Goal: Use online tool/utility: Use online tool/utility

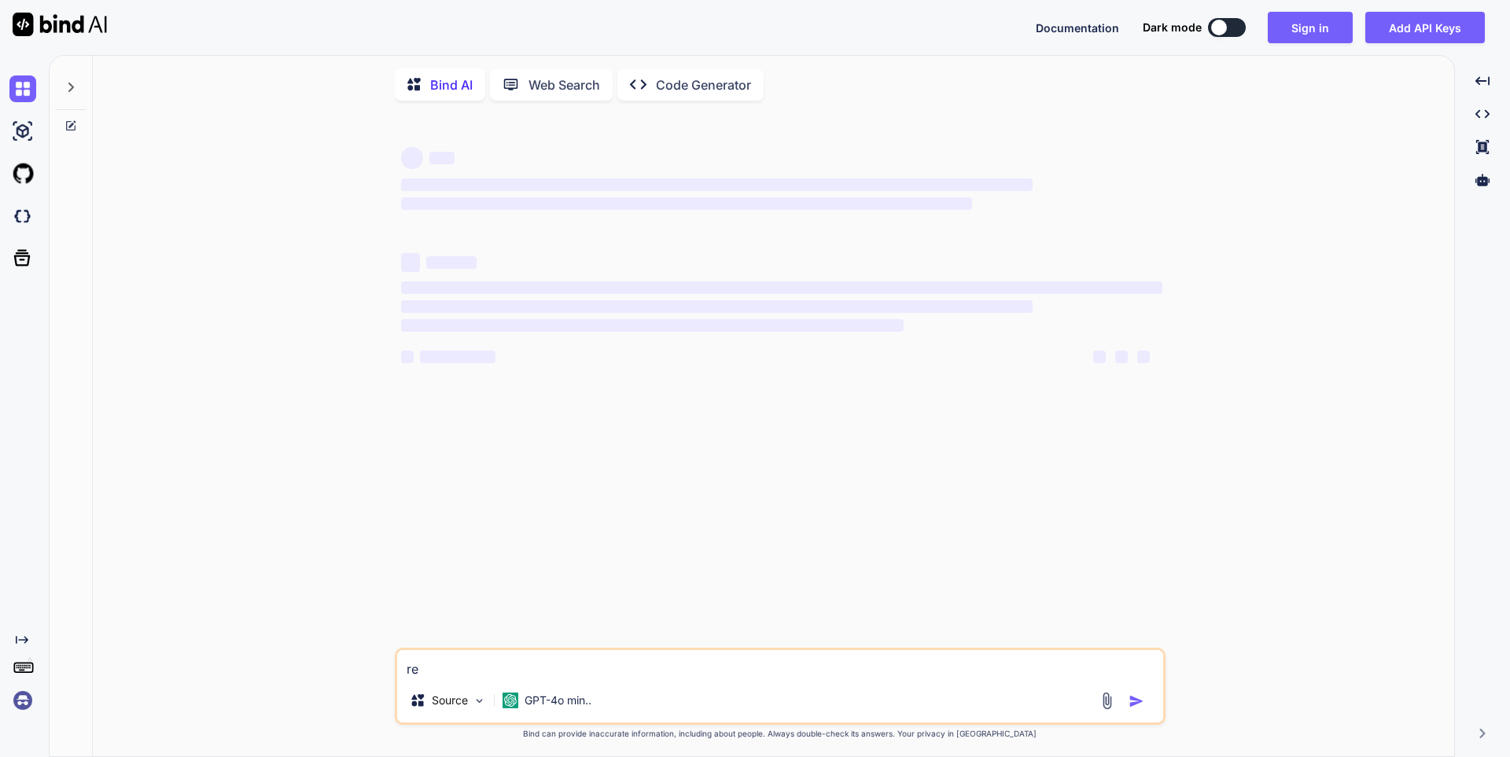
type textarea "rew"
type textarea "x"
type textarea "rewr"
type textarea "x"
type textarea "rewri"
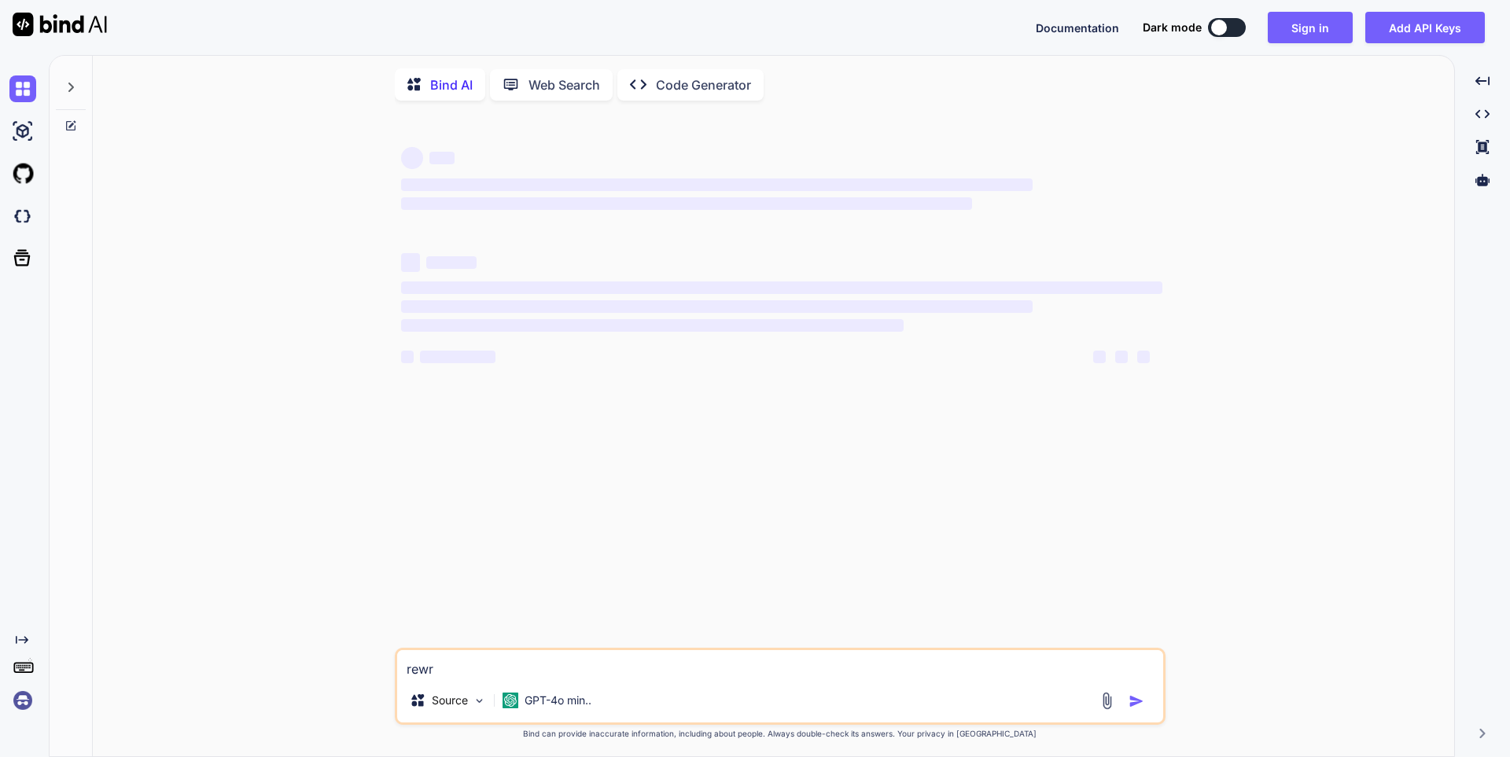
type textarea "x"
type textarea "rewrit"
type textarea "x"
type textarea "rewrite"
type textarea "x"
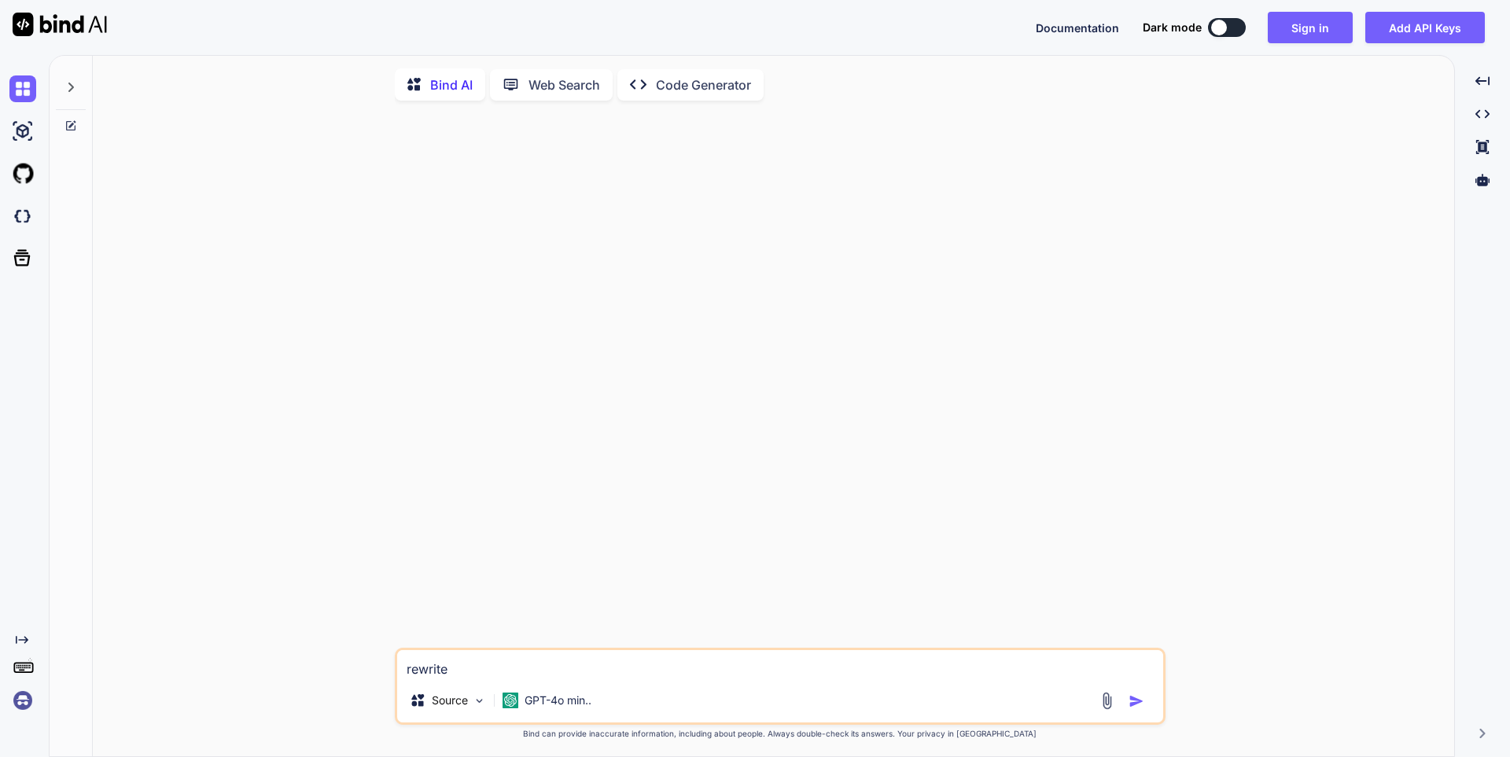
type textarea "rewrite"
type textarea "x"
type textarea "rewrite b"
type textarea "x"
type textarea "rewrite be"
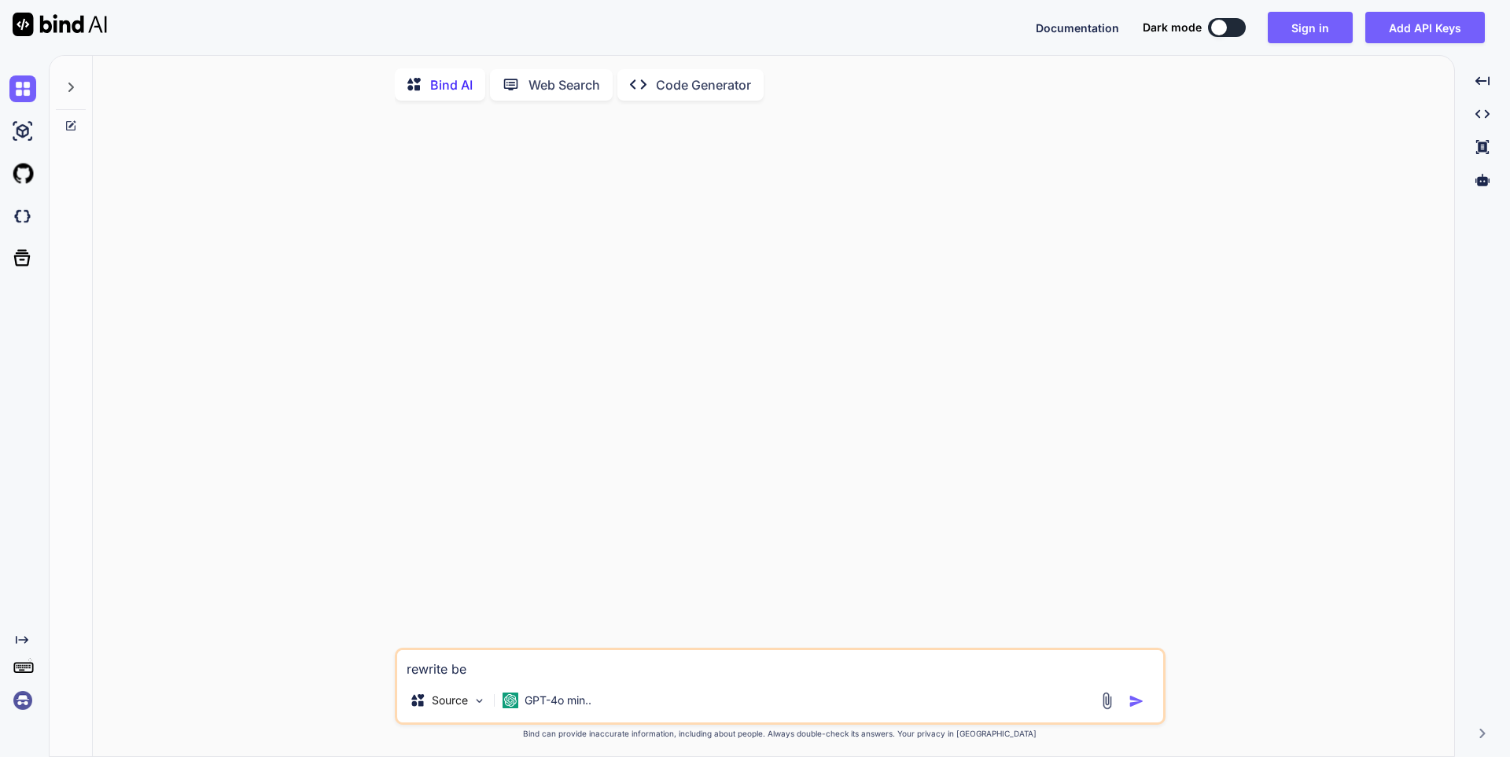
type textarea "x"
type textarea "rewrite bel"
type textarea "x"
type textarea "rewrite belo"
type textarea "x"
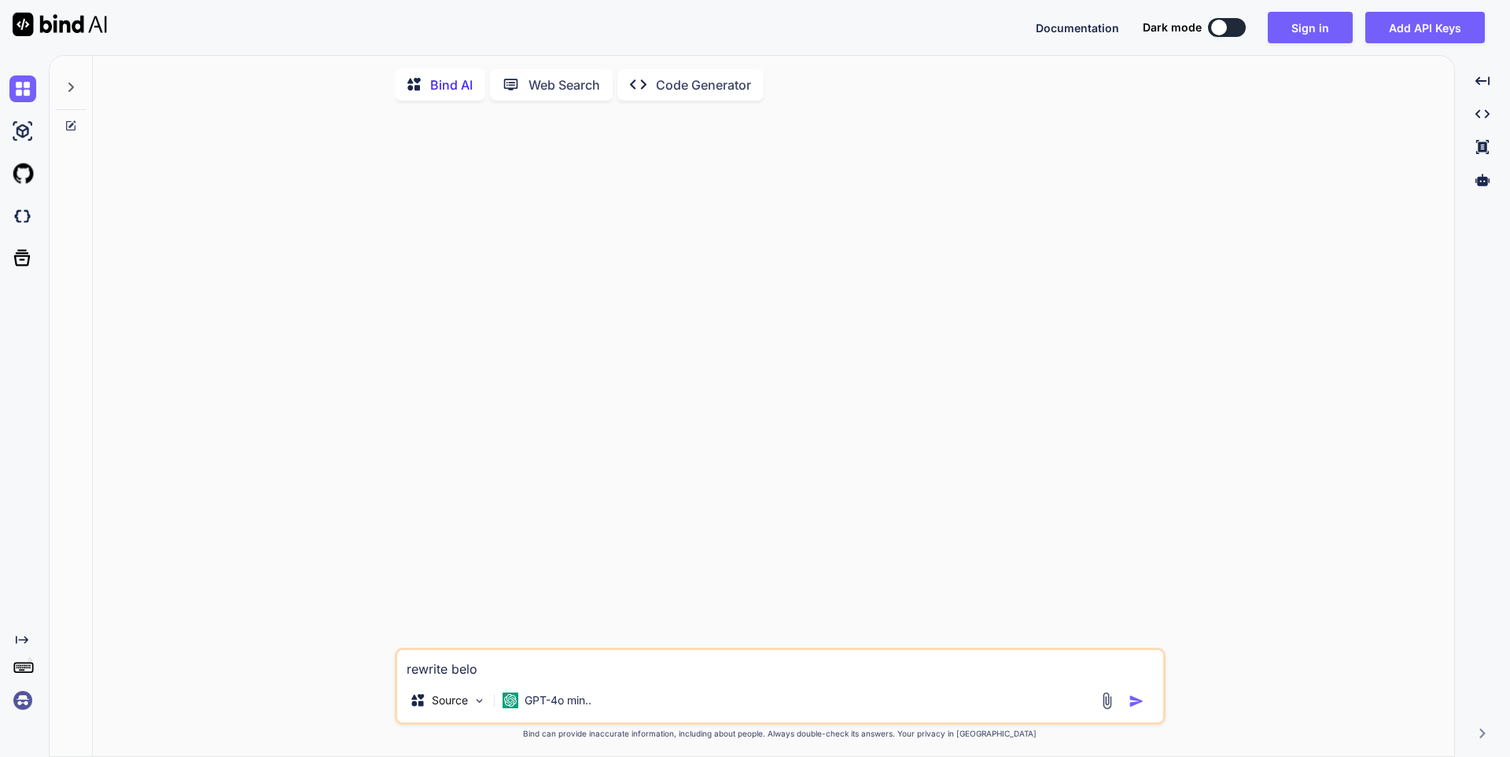
type textarea "rewrite below"
type textarea "x"
type textarea "rewrite below"
type textarea "x"
type textarea "rewrite below d"
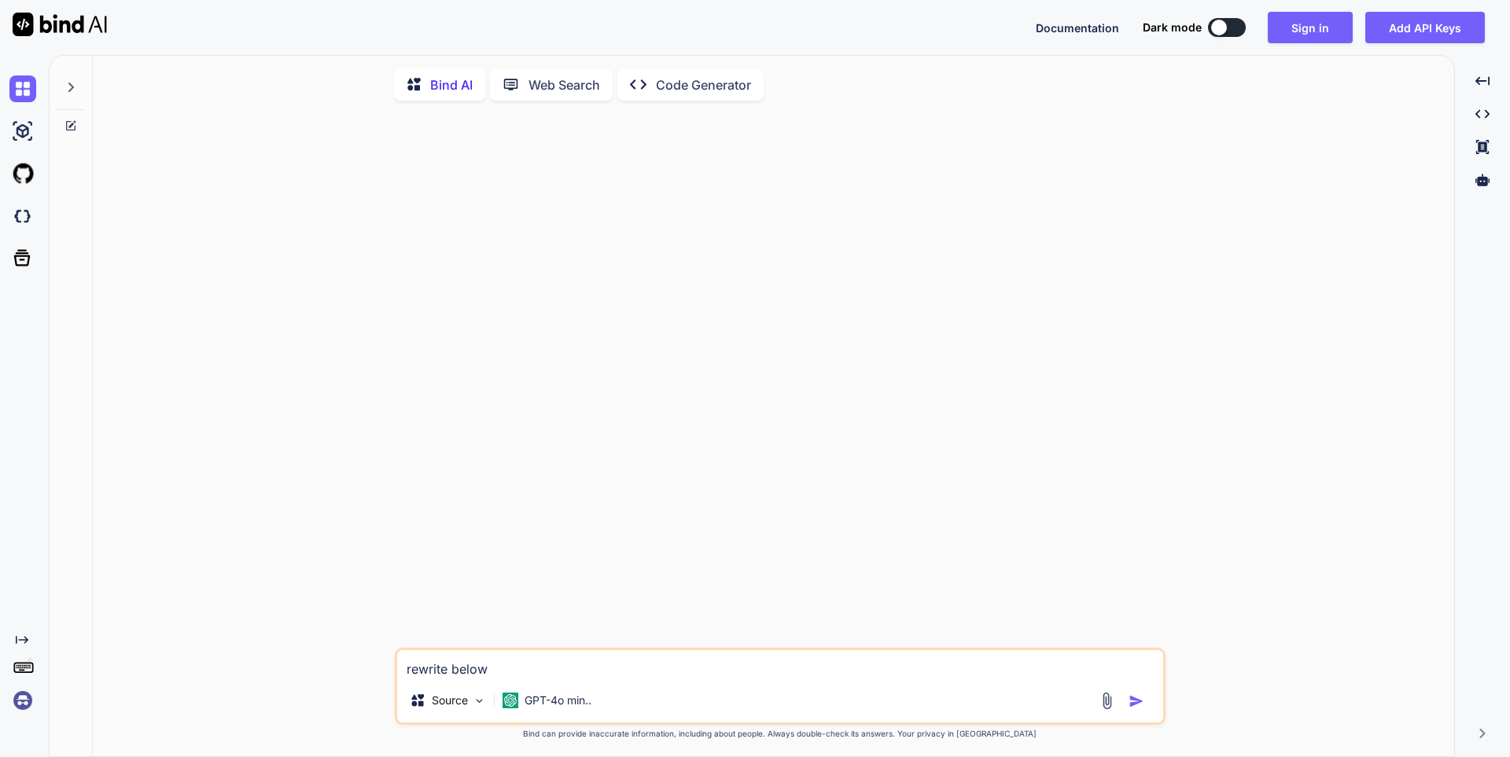
type textarea "x"
type textarea "rewrite below de"
type textarea "x"
type textarea "rewrite below det"
type textarea "x"
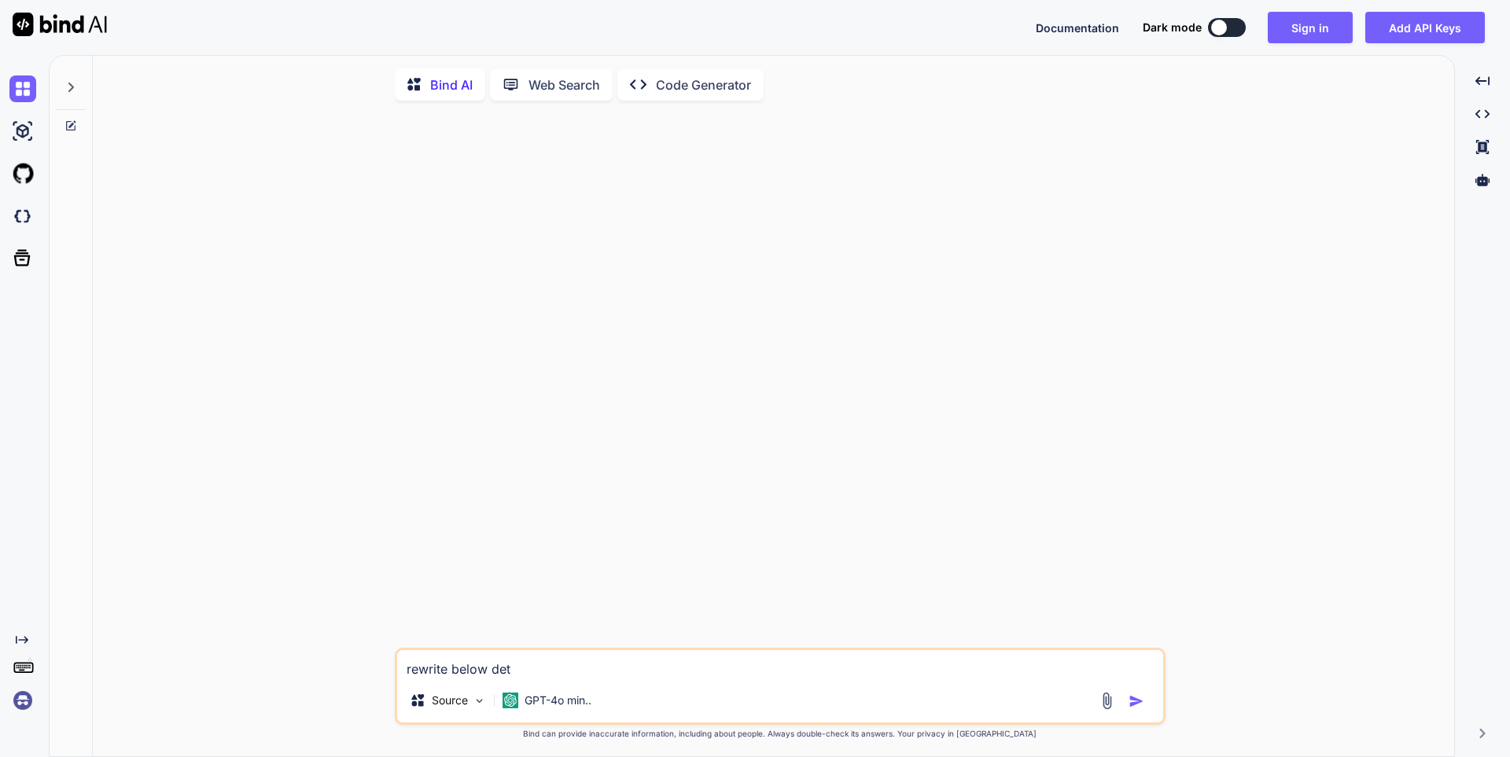
type textarea "rewrite below deta"
type textarea "x"
type textarea "rewrite below detai"
type textarea "x"
type textarea "rewrite below detail"
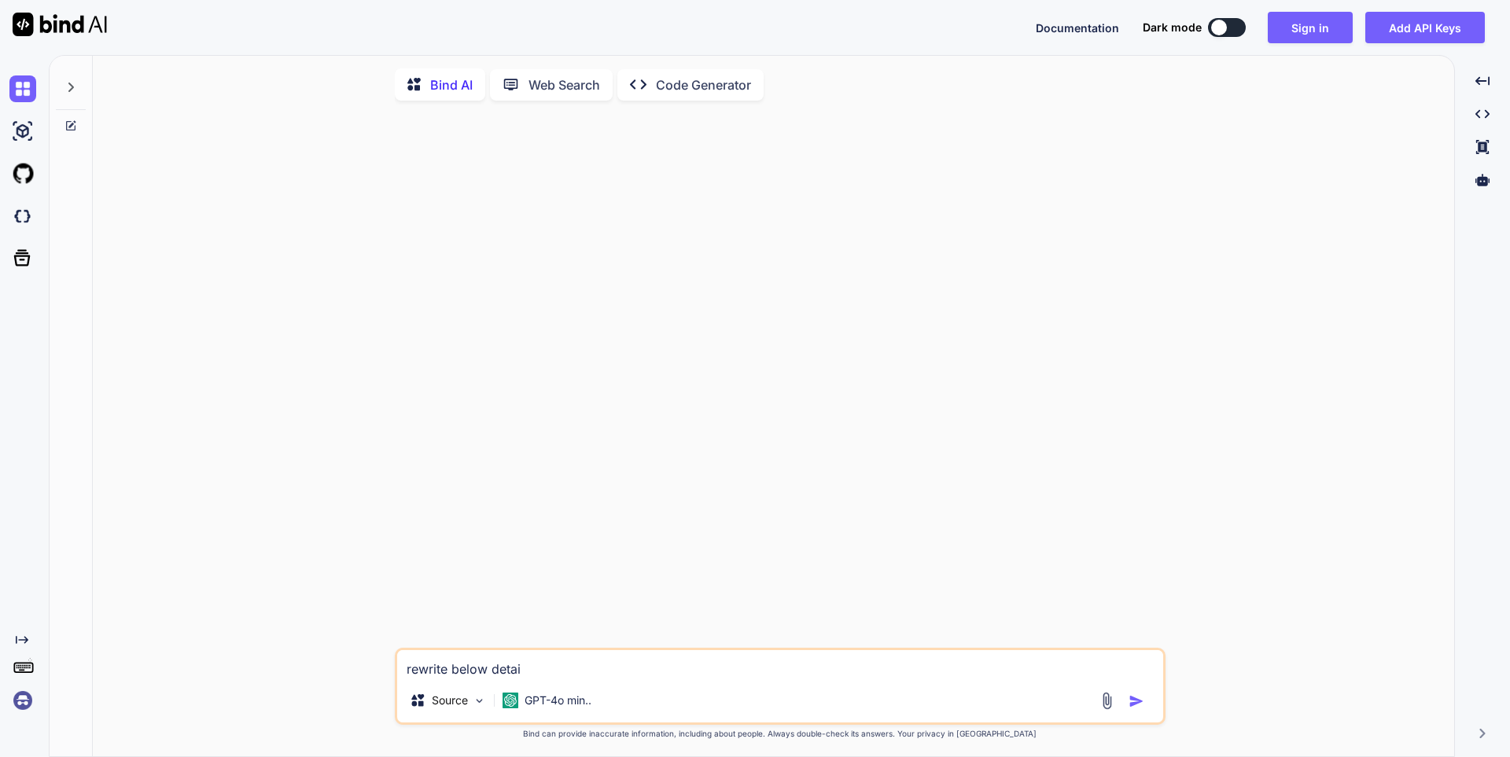
type textarea "x"
type textarea "rewrite below details"
type textarea "x"
type textarea "rewrite below details:"
type textarea "x"
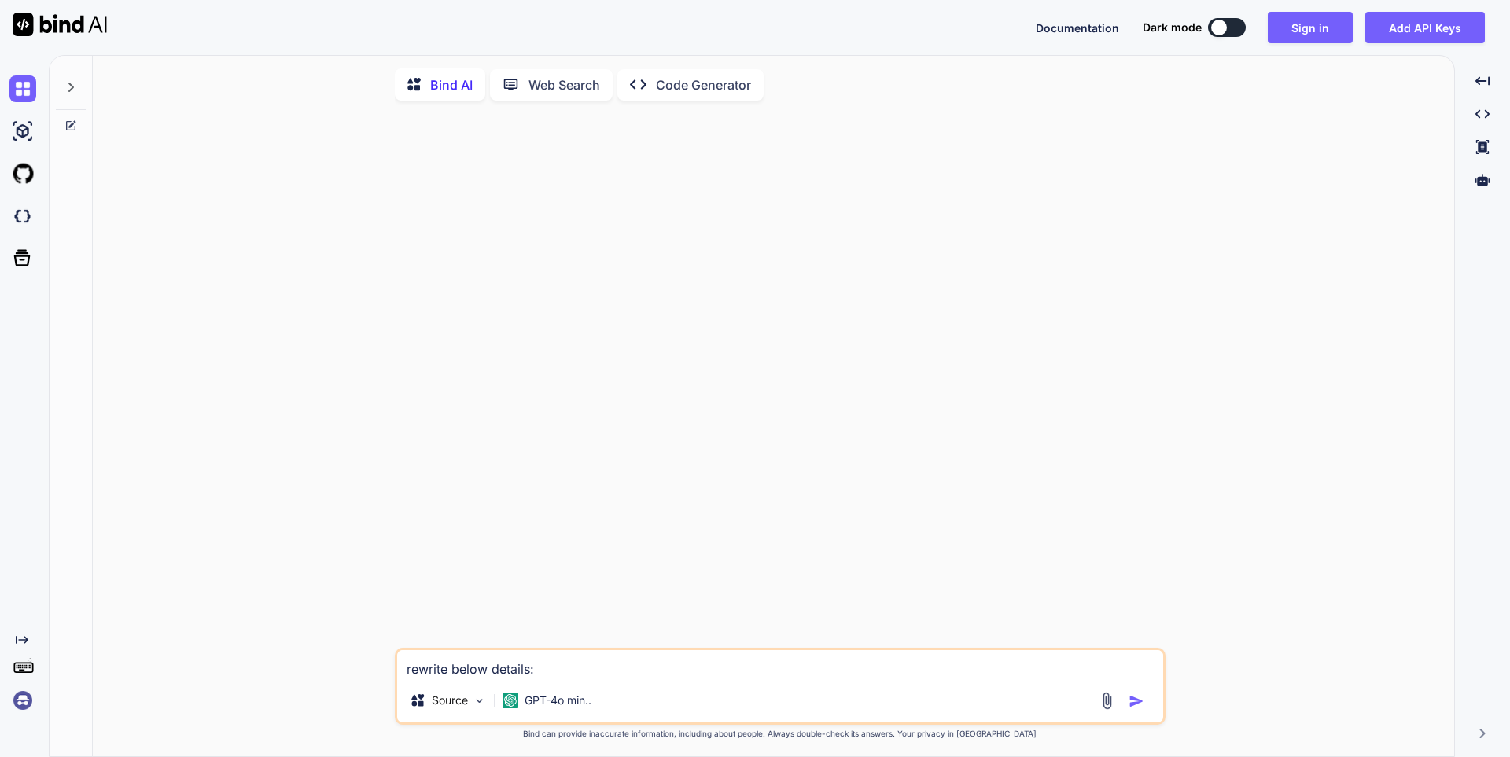
click at [547, 671] on textarea "rewrite below details:" at bounding box center [780, 664] width 766 height 28
type textarea "rewrite below details:"
type textarea "x"
type textarea "rewrite below details: • Worked on creating a mockup for the complete setup pag…"
type textarea "x"
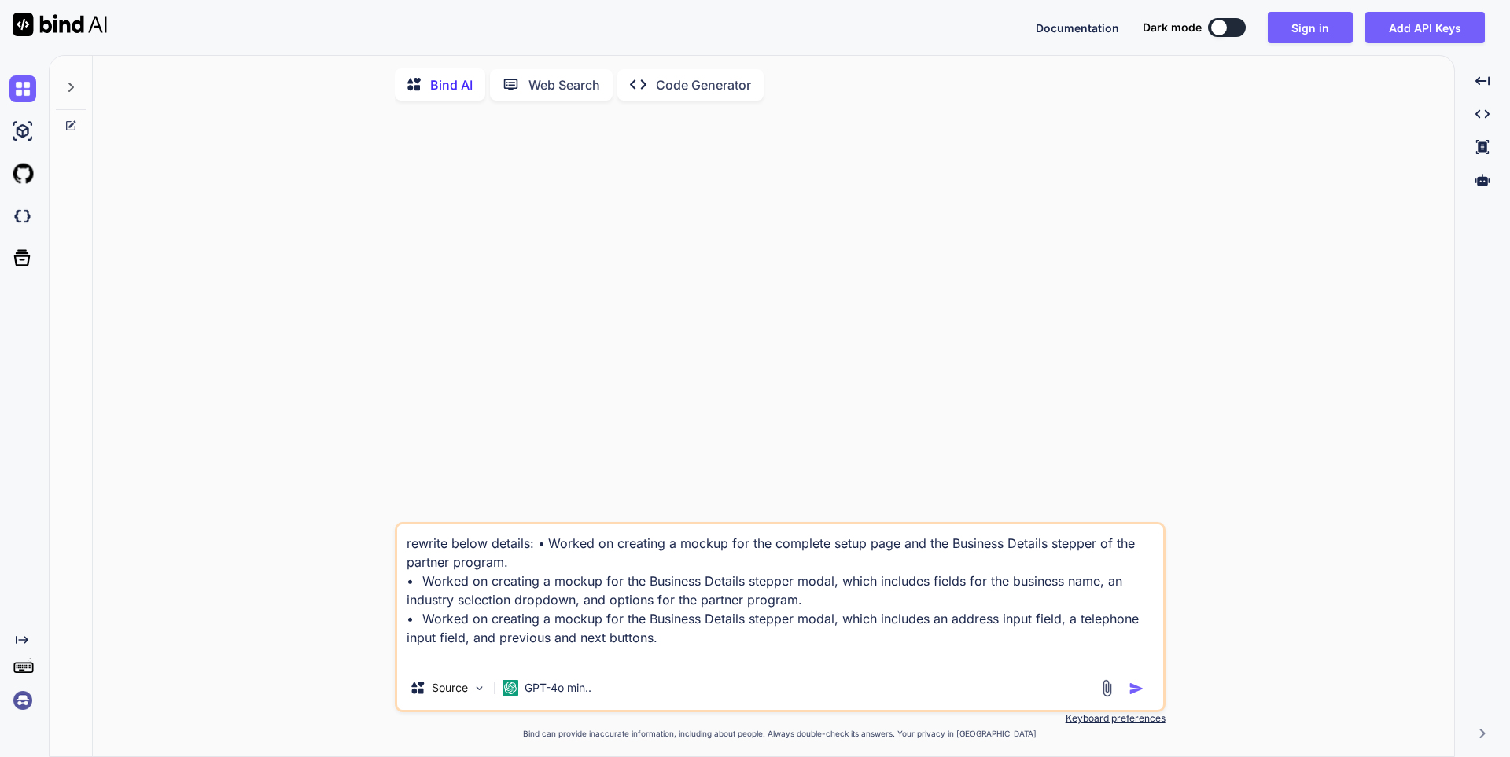
type textarea "rewrite below details: • Worked on creating a mockup for the complete setup pag…"
click at [1137, 694] on img "button" at bounding box center [1136, 689] width 16 height 16
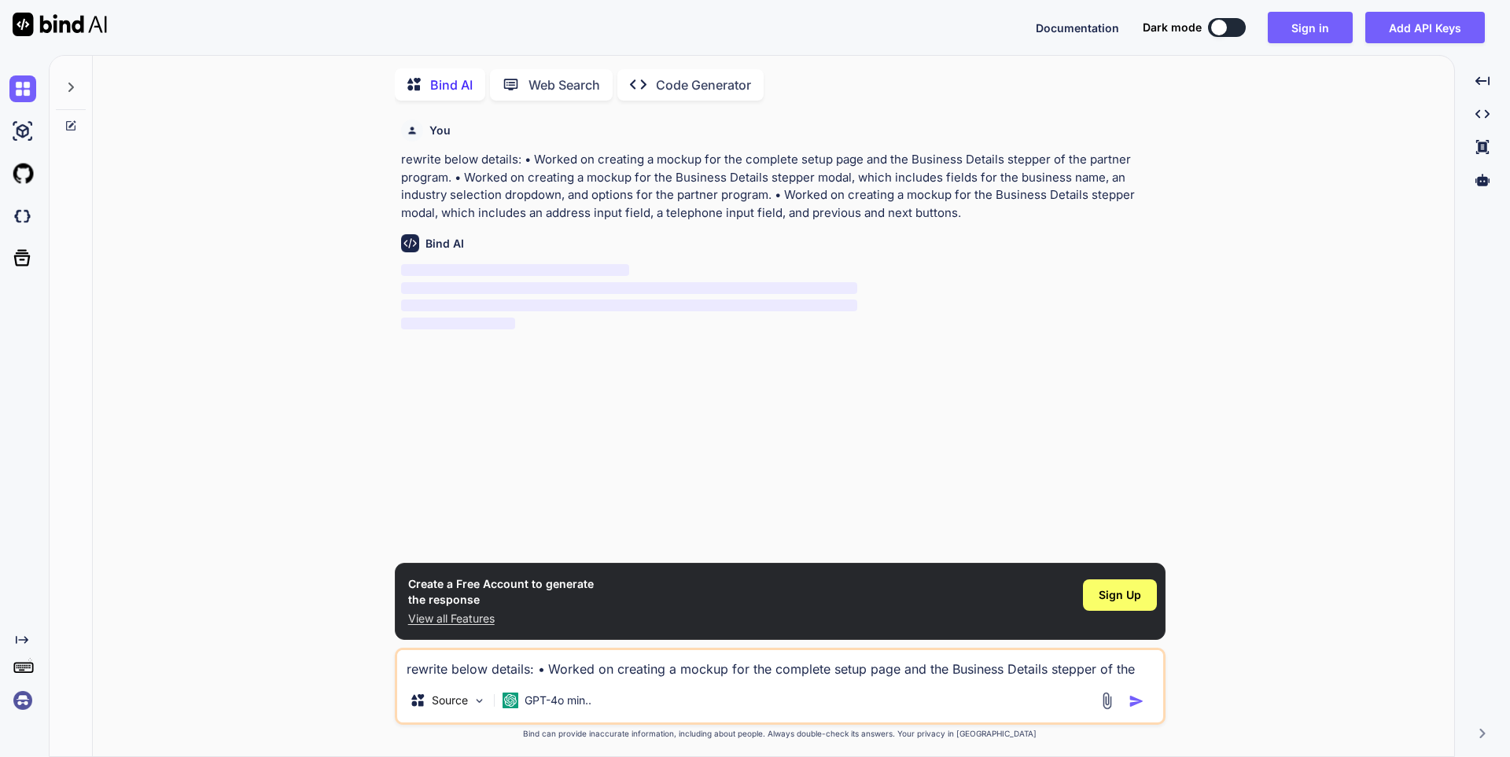
type textarea "x"
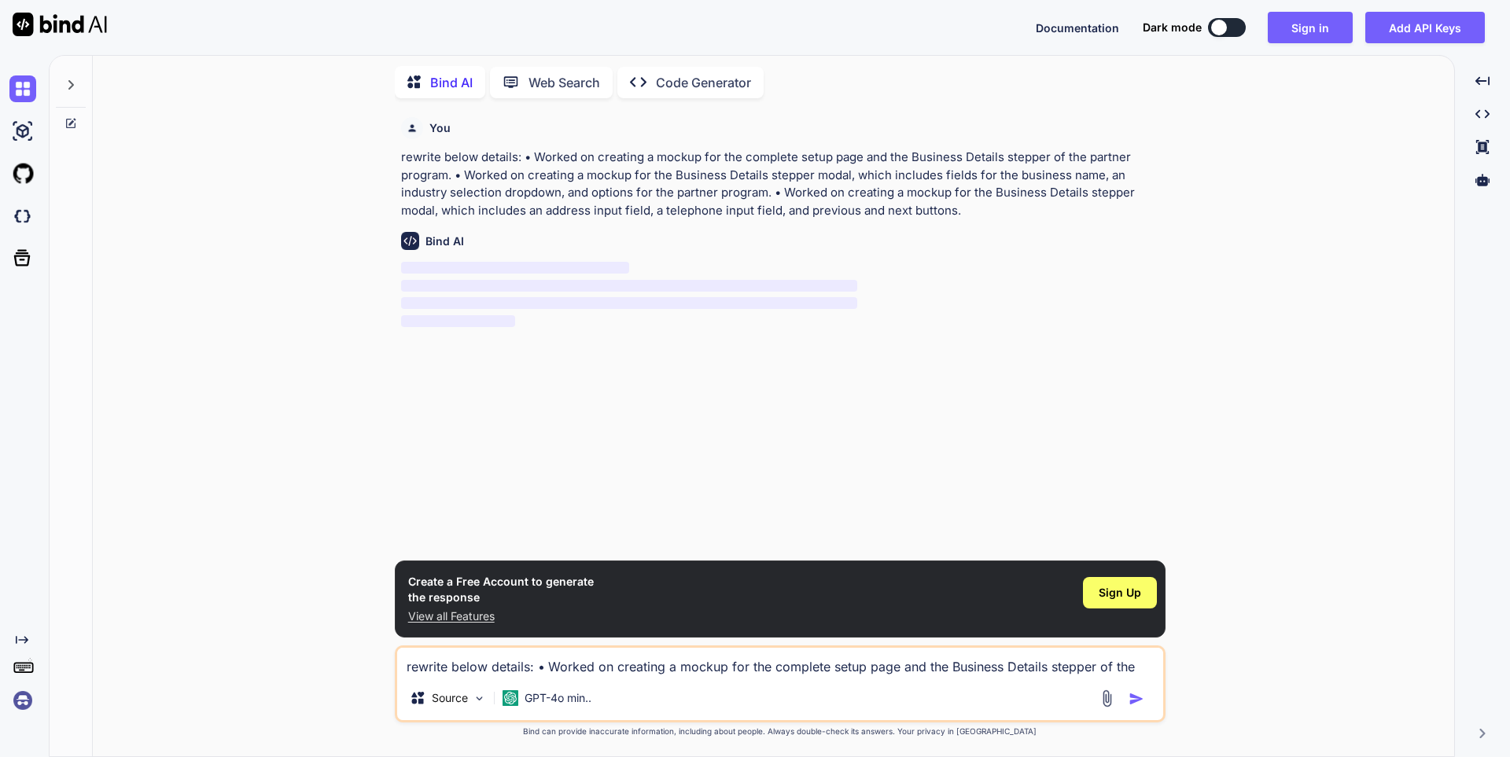
click at [469, 616] on p "View all Features" at bounding box center [501, 617] width 186 height 16
click at [1120, 594] on span "Sign Up" at bounding box center [1119, 593] width 42 height 16
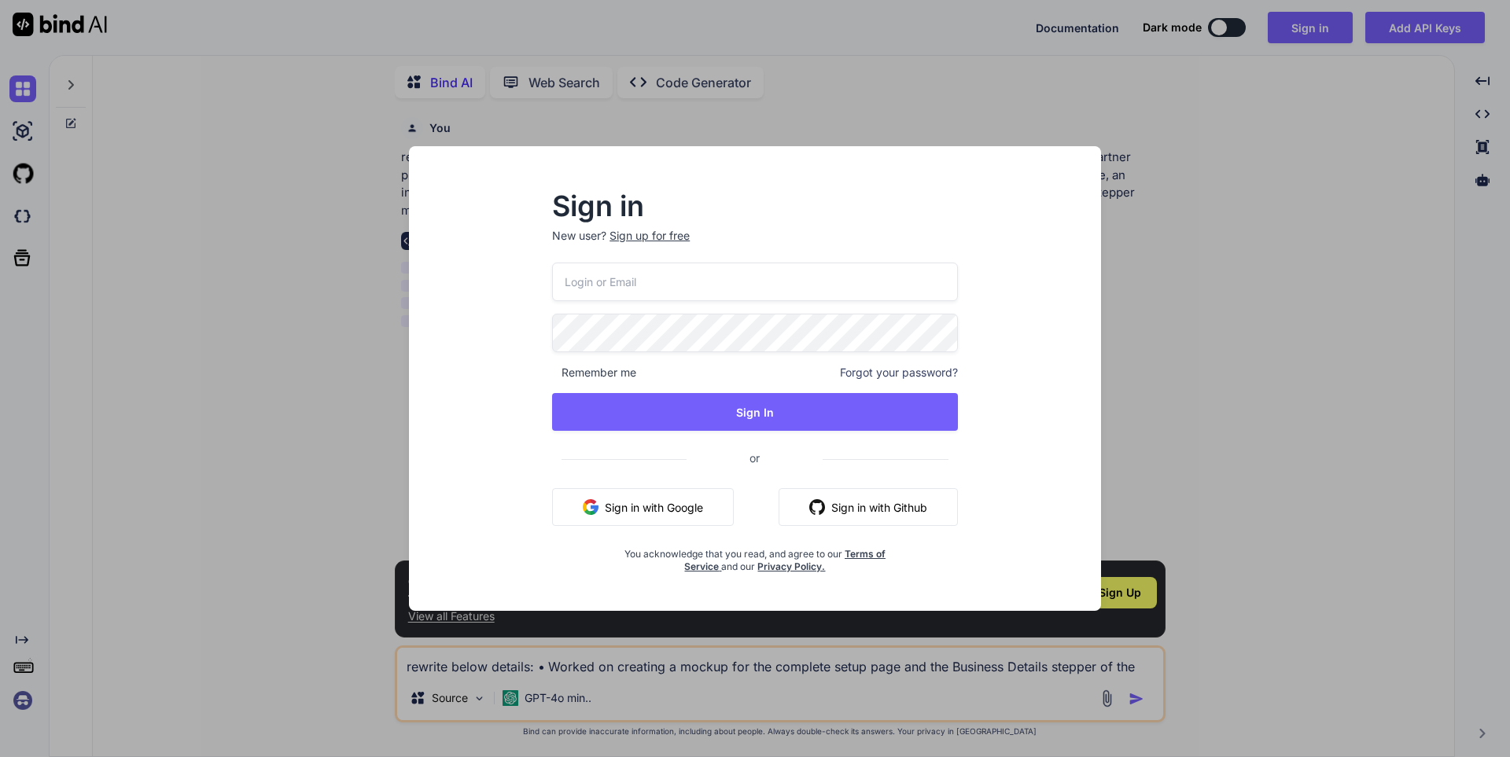
click at [610, 285] on input "email" at bounding box center [755, 282] width 406 height 39
type input "[EMAIL_ADDRESS][DOMAIN_NAME]"
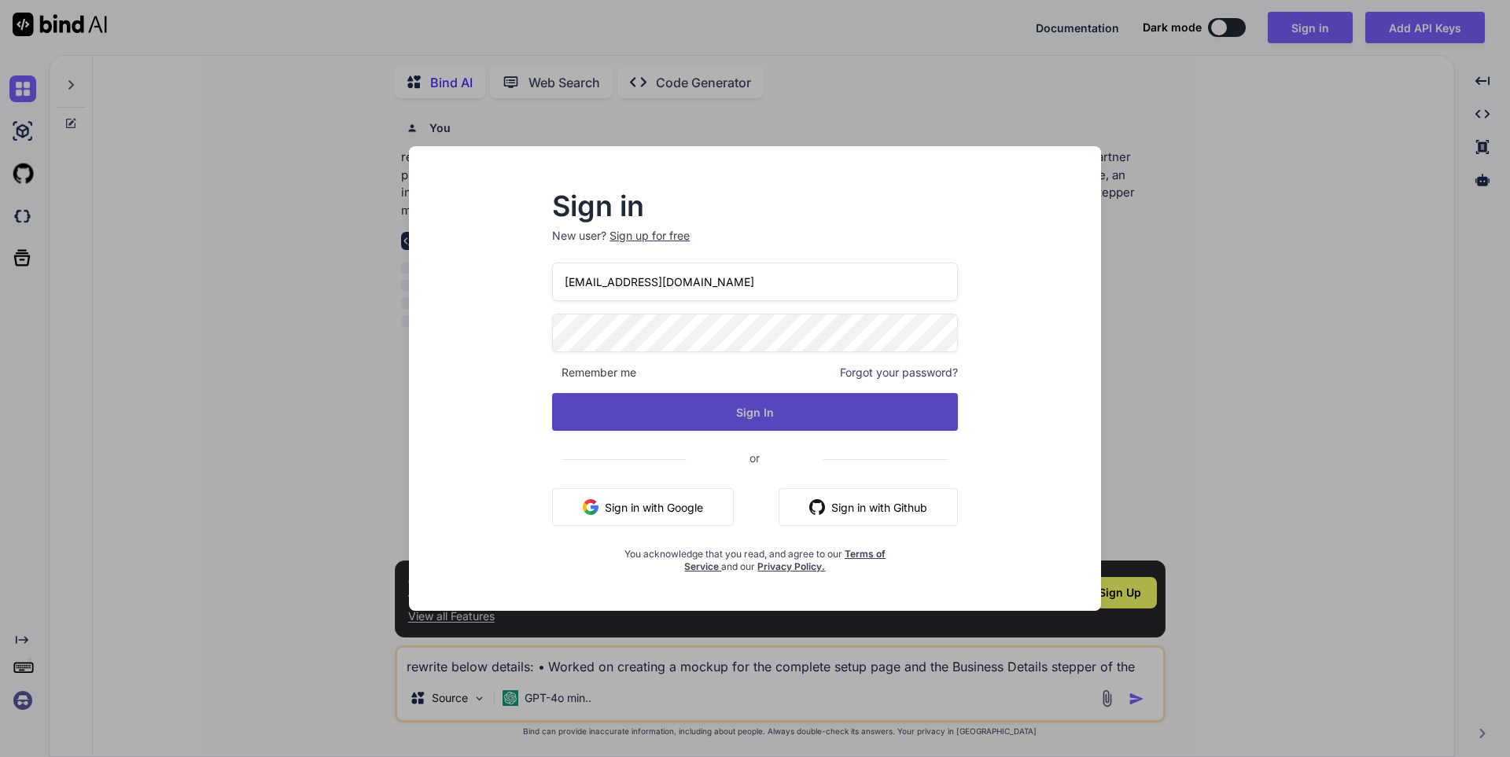
click at [721, 414] on button "Sign In" at bounding box center [755, 412] width 406 height 38
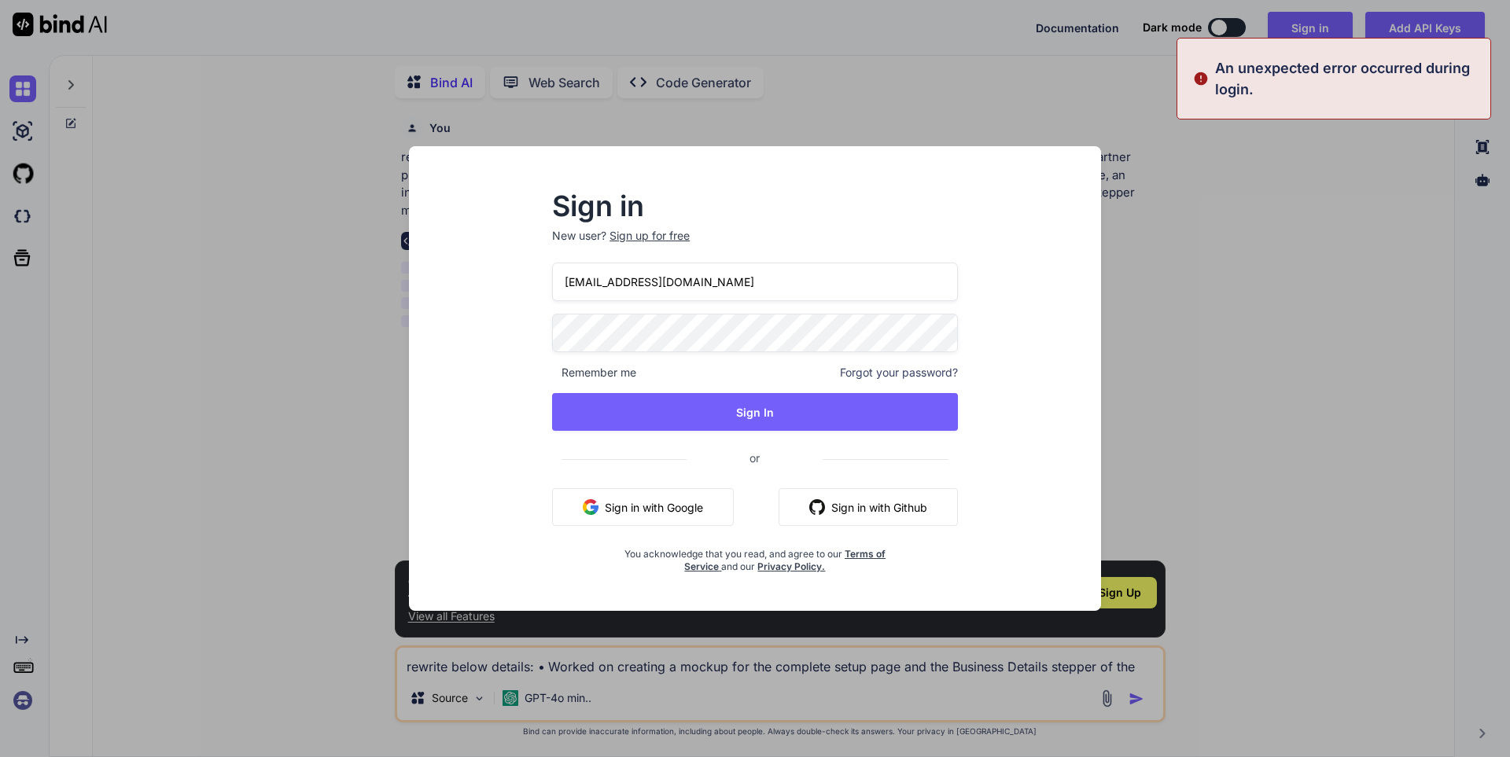
click at [658, 506] on button "Sign in with Google" at bounding box center [643, 507] width 182 height 38
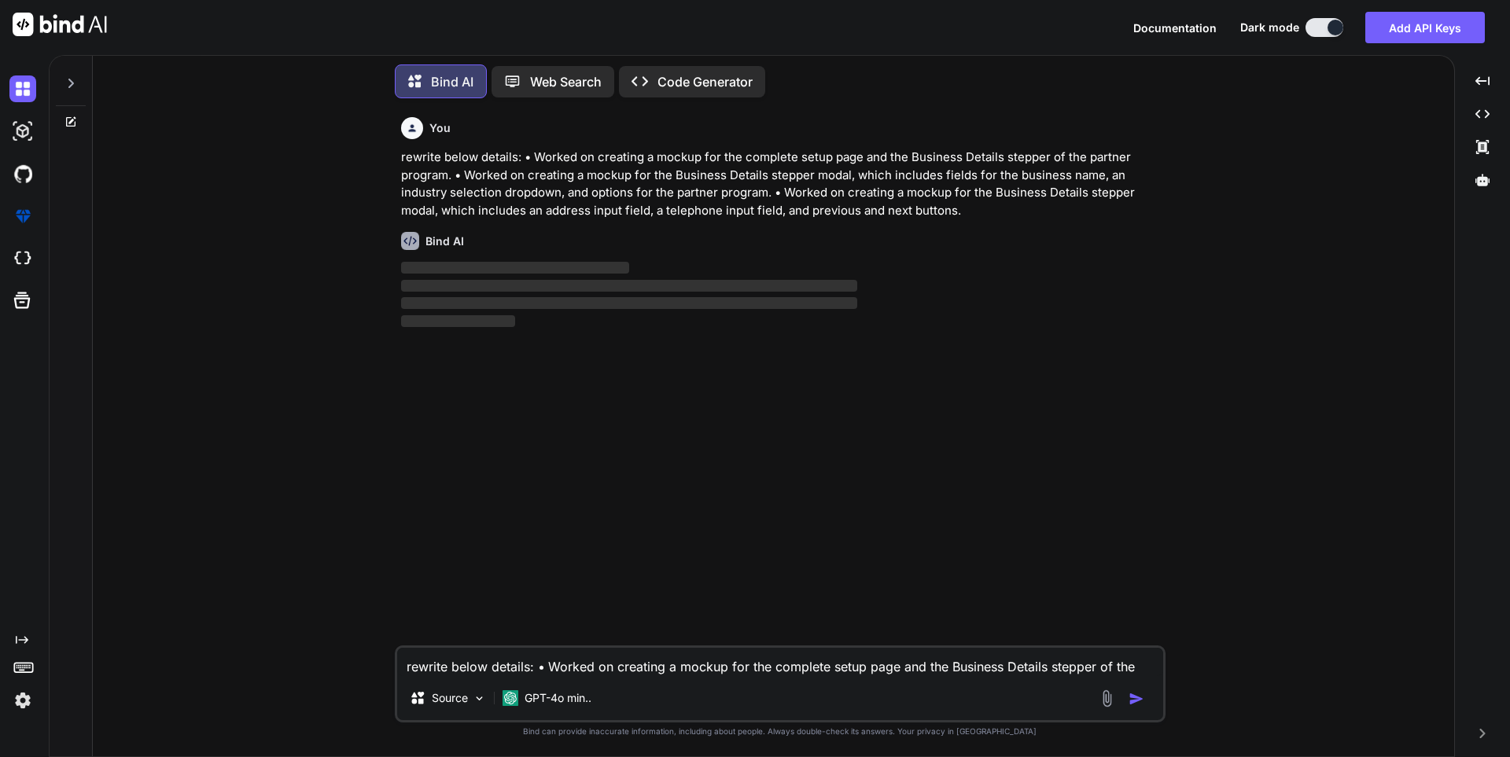
scroll to position [8, 0]
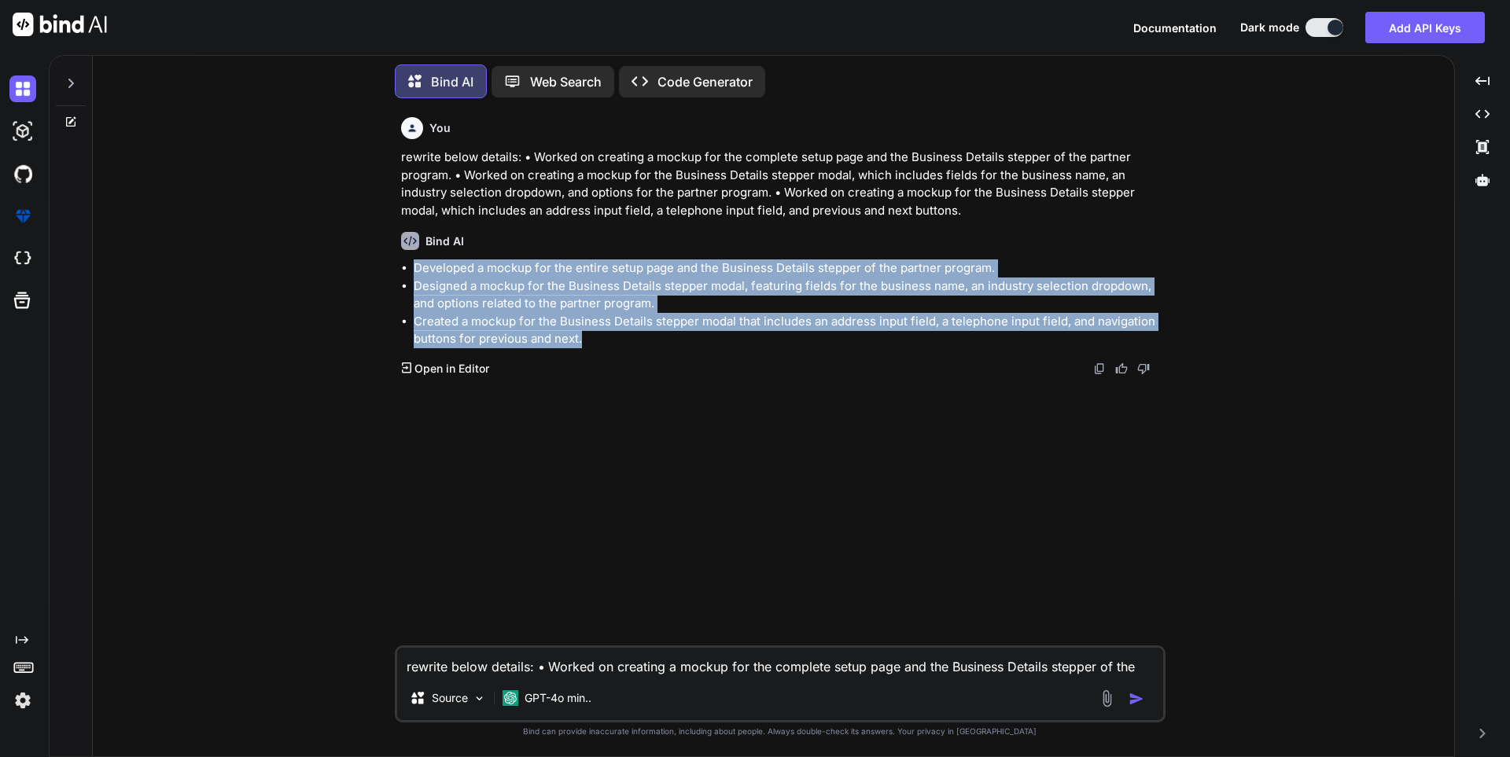
drag, startPoint x: 415, startPoint y: 263, endPoint x: 584, endPoint y: 333, distance: 182.9
click at [584, 333] on ul "Developed a mockup for the entire setup page and the Business Details stepper o…" at bounding box center [781, 303] width 761 height 89
copy ul "Developed a mockup for the entire setup page and the Business Details stepper o…"
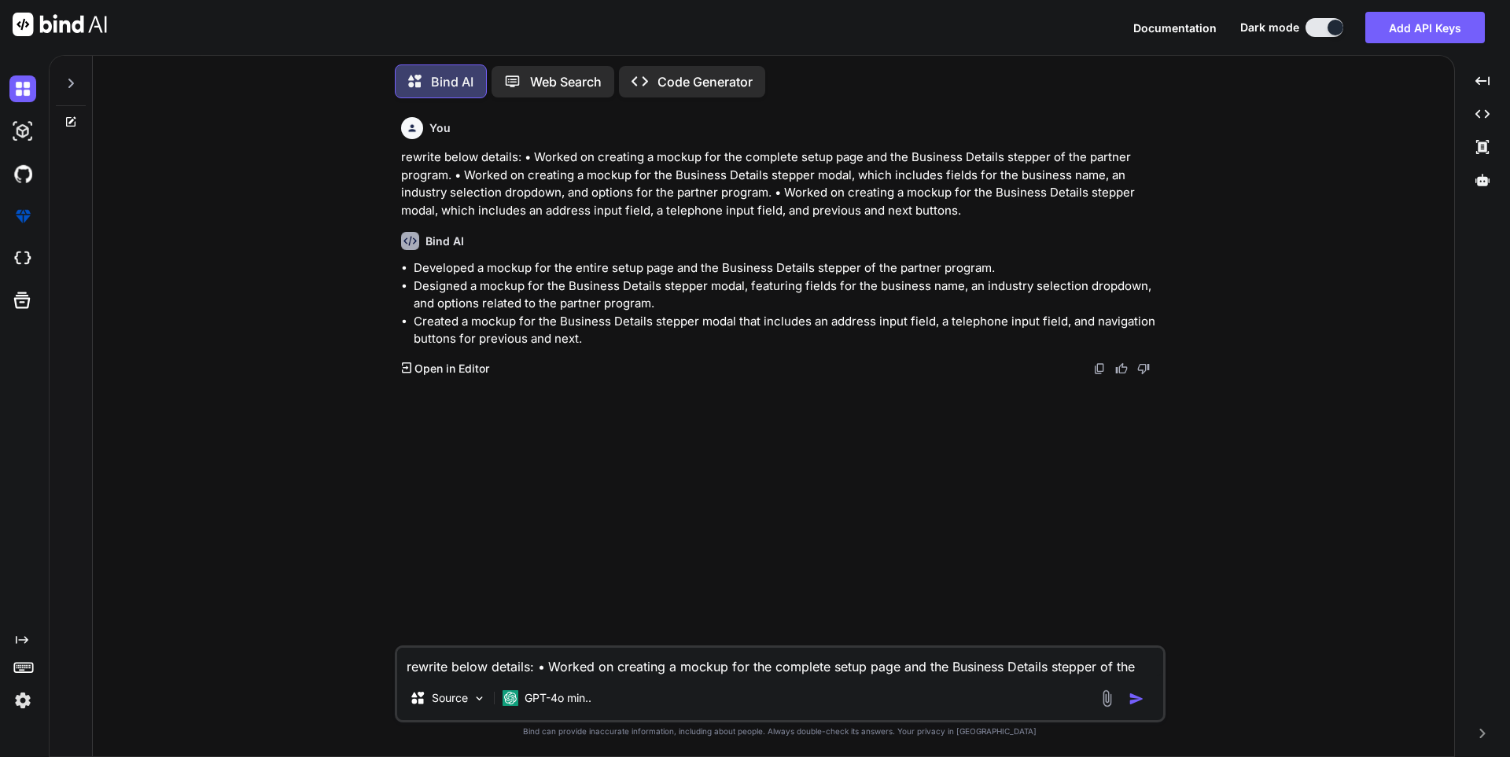
click at [581, 670] on textarea "rewrite below details: • Worked on creating a mockup for the complete setup pag…" at bounding box center [780, 662] width 766 height 28
paste textarea "Will work on creating a mockup for the complete setup page and Business Details…"
type textarea "rewrite: Will work on creating a mockup for the complete setup page and Busines…"
click at [1134, 697] on img "button" at bounding box center [1136, 699] width 16 height 16
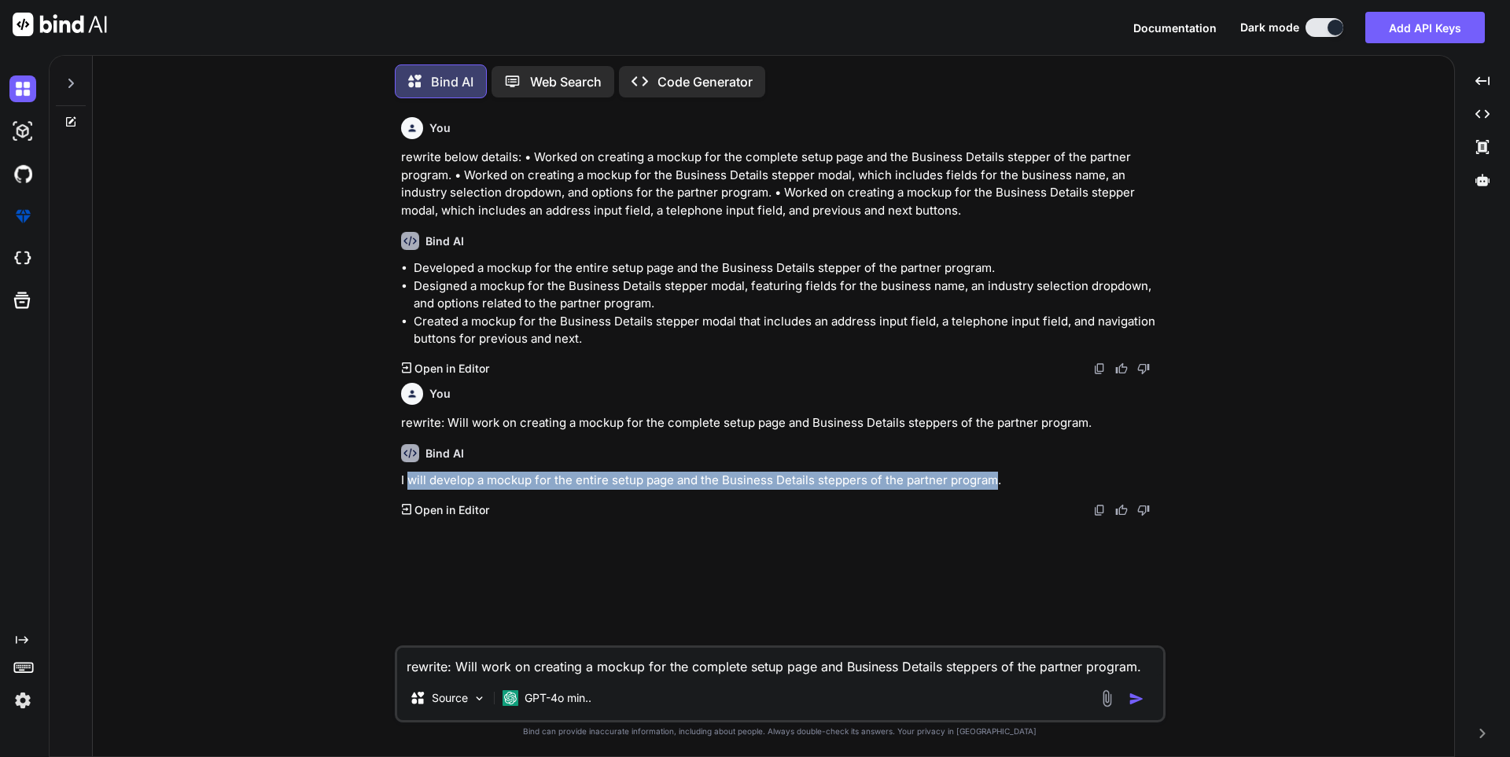
drag, startPoint x: 409, startPoint y: 477, endPoint x: 995, endPoint y: 482, distance: 586.5
click at [995, 482] on p "I will develop a mockup for the entire setup page and the Business Details step…" at bounding box center [781, 481] width 761 height 18
copy p "will develop a mockup for the entire setup page and the Business Details steppe…"
